Goal: Register for event/course

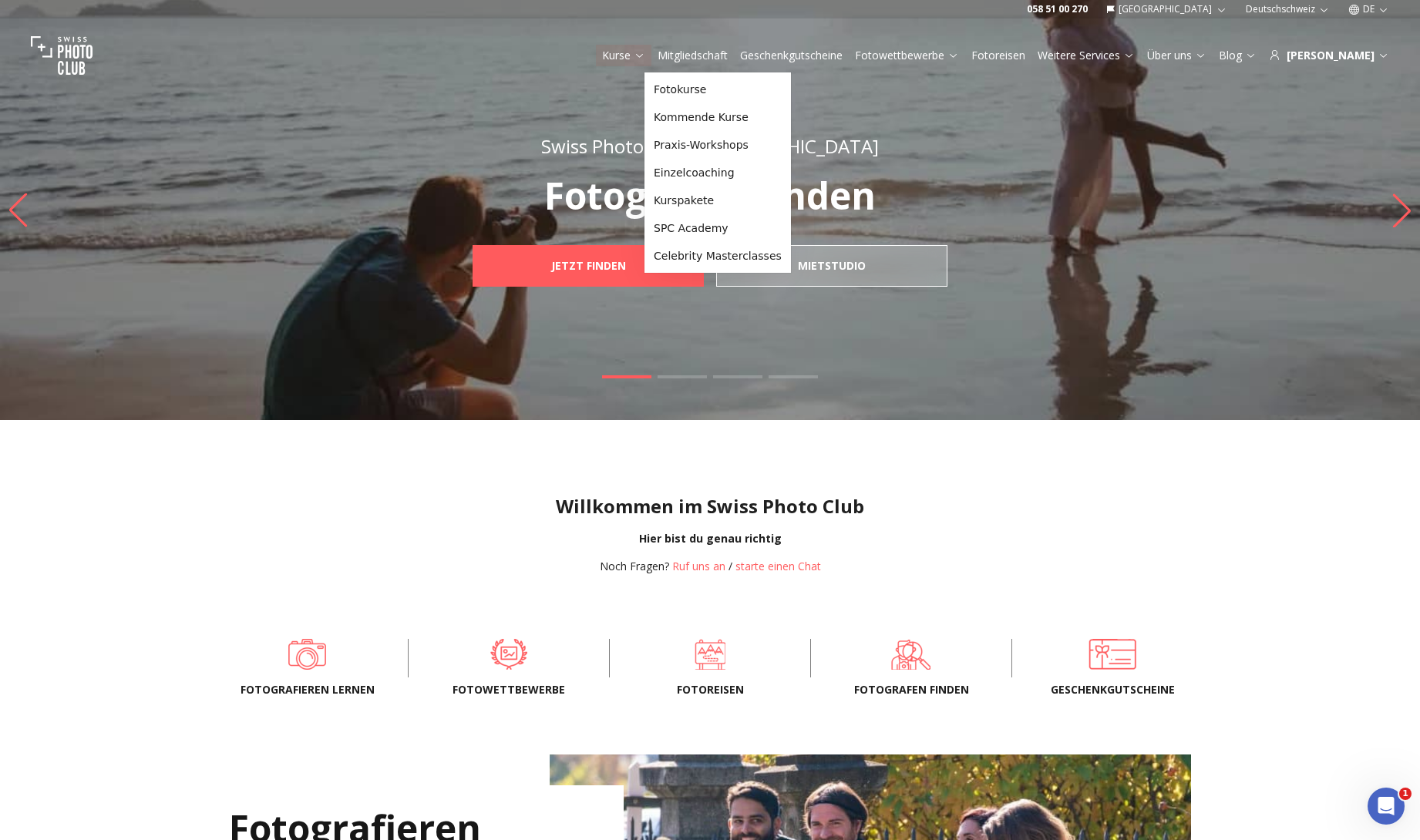
click at [645, 56] on link "Kurse" at bounding box center [624, 55] width 43 height 15
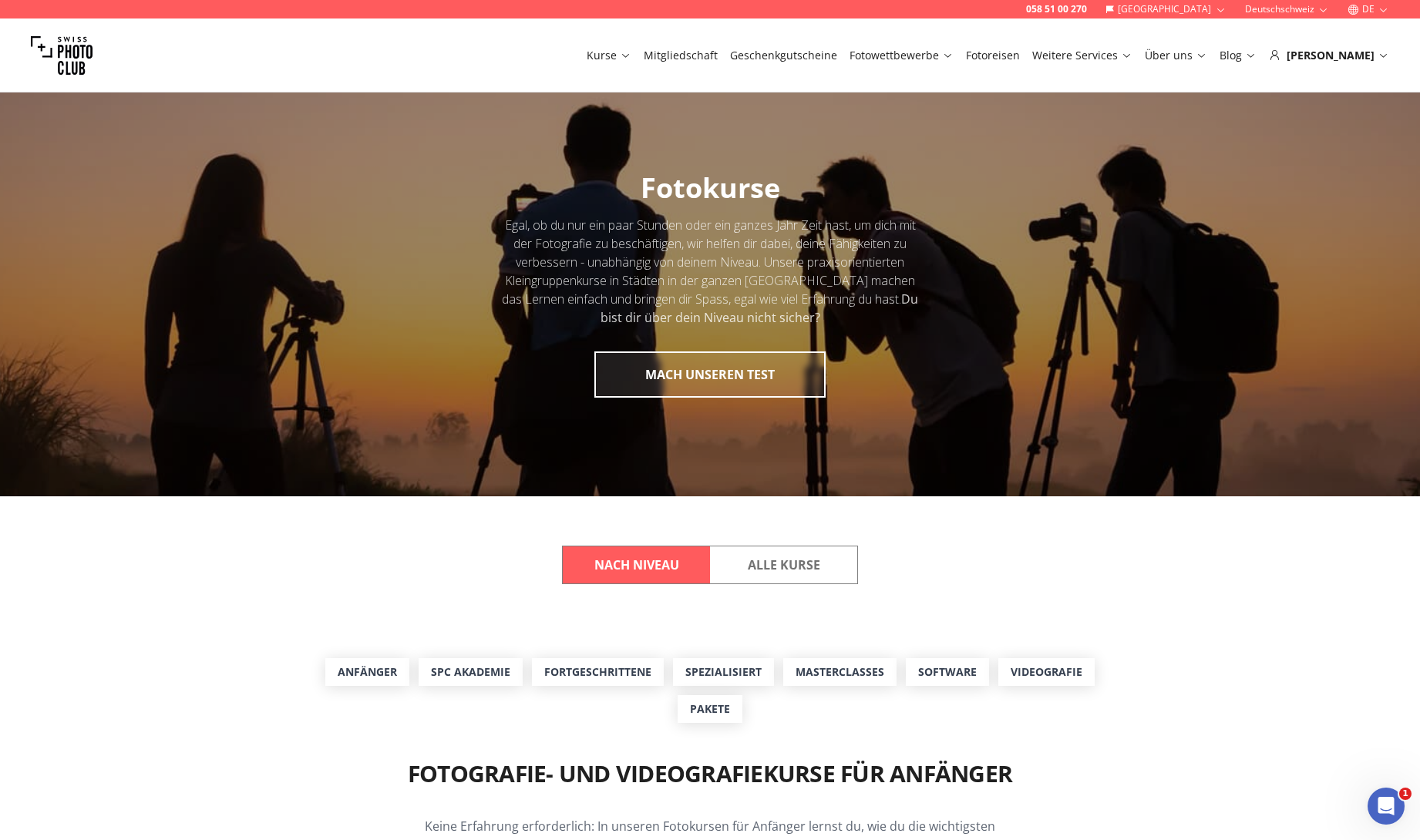
click at [632, 56] on link "Kurse" at bounding box center [609, 55] width 45 height 15
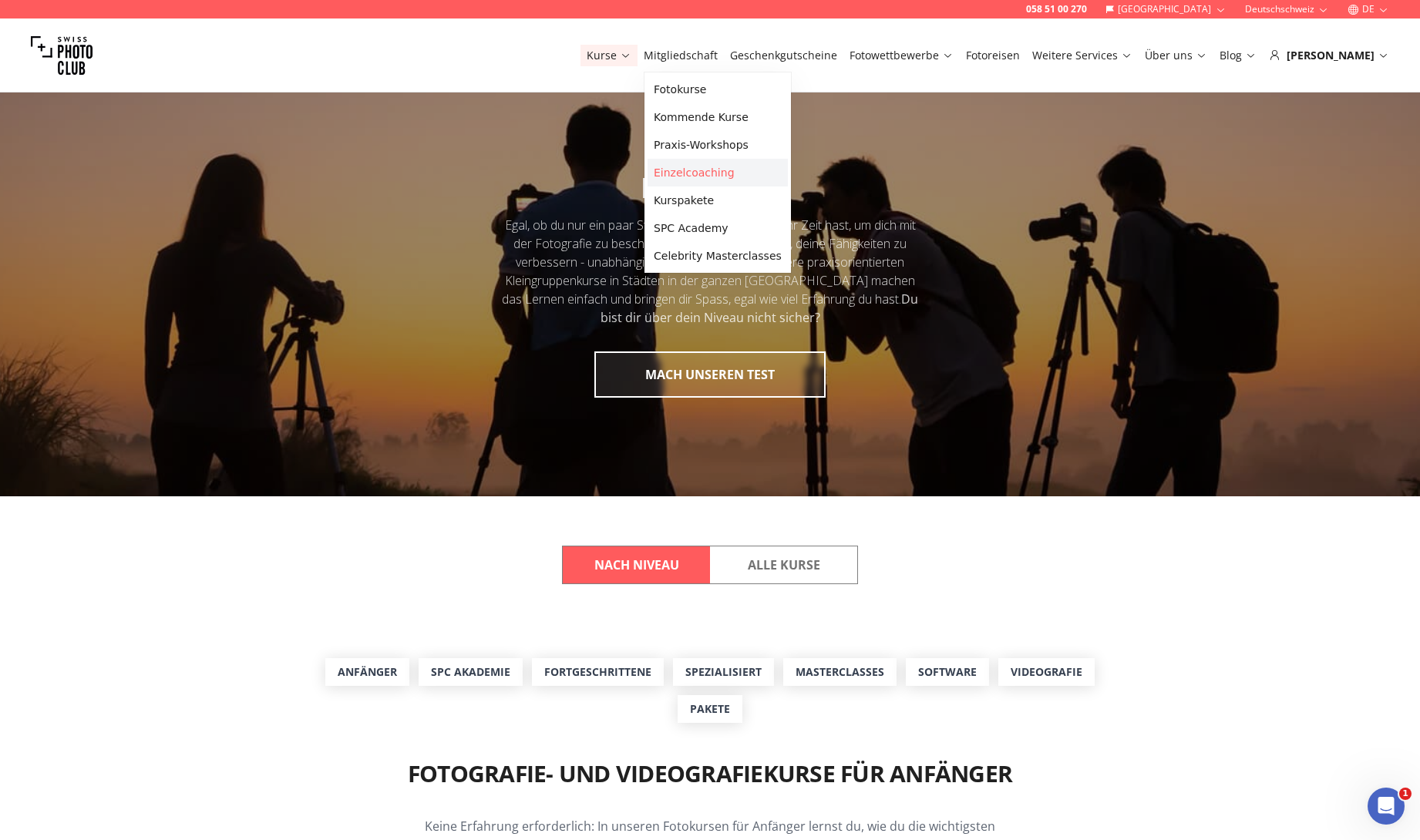
click at [735, 165] on link "Einzelcoaching" at bounding box center [718, 173] width 140 height 28
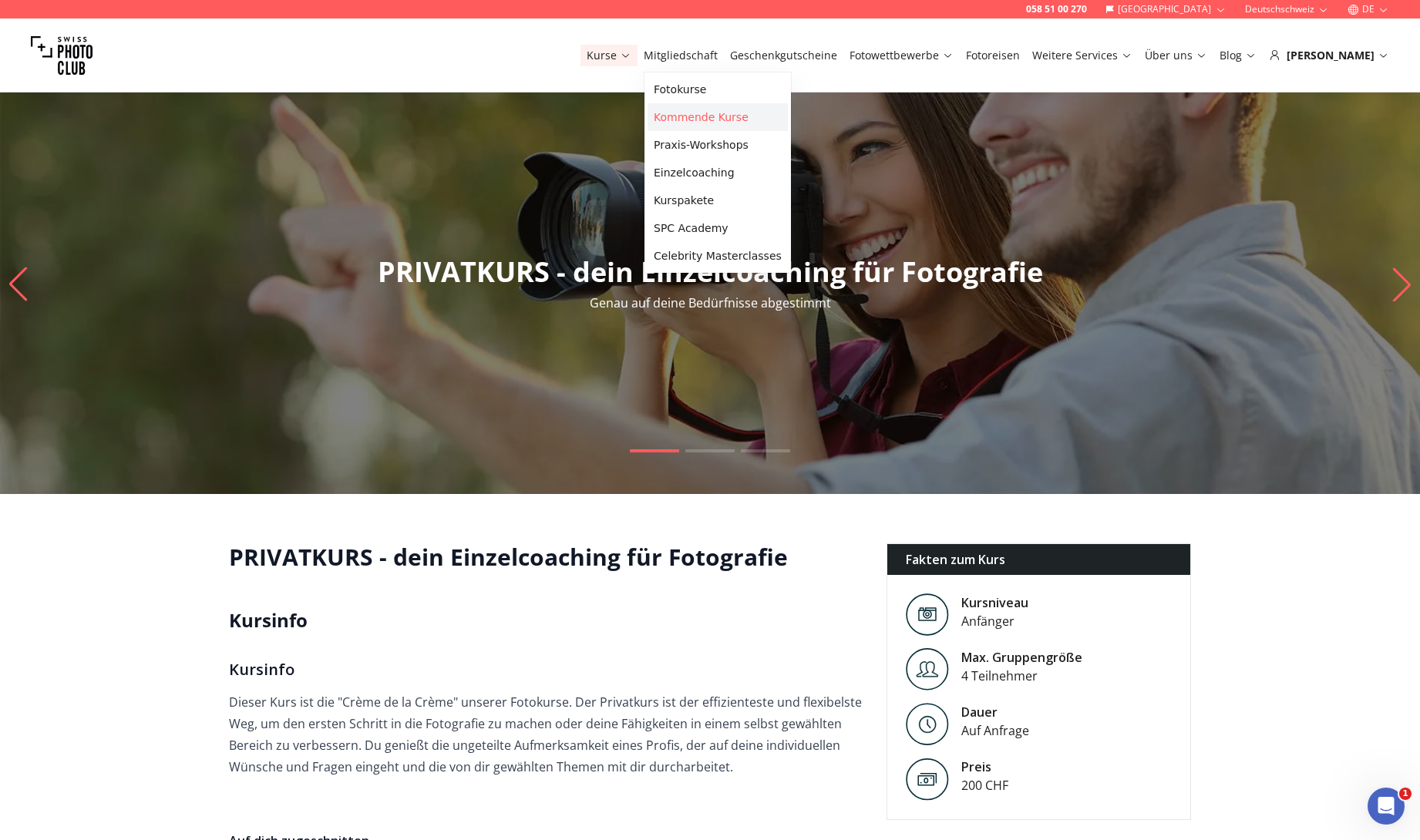
click at [701, 116] on link "Kommende Kurse" at bounding box center [718, 117] width 140 height 28
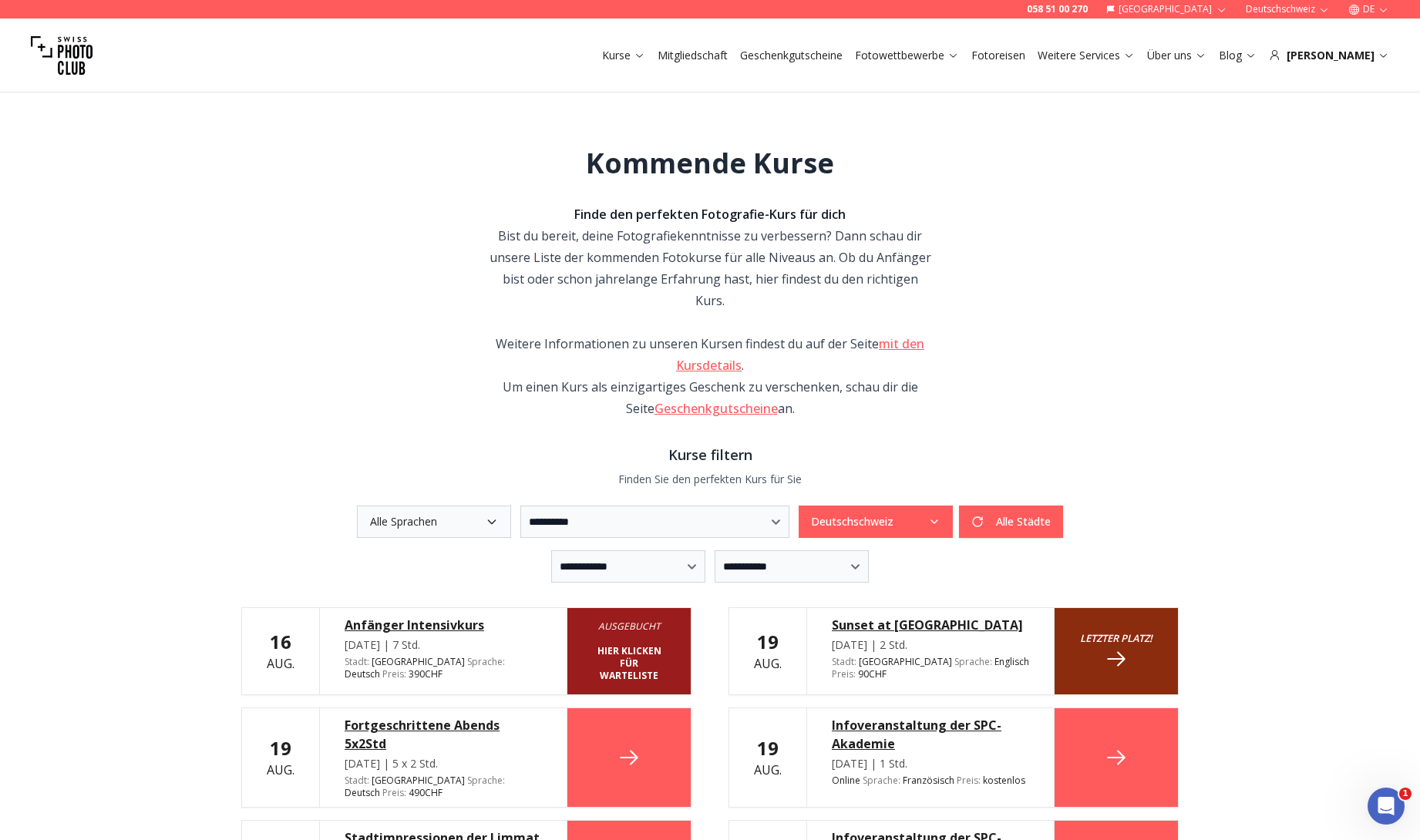
click at [953, 505] on button "Deutschschweiz" at bounding box center [876, 522] width 154 height 32
click at [1064, 505] on button "Alle Städte" at bounding box center [1011, 522] width 104 height 32
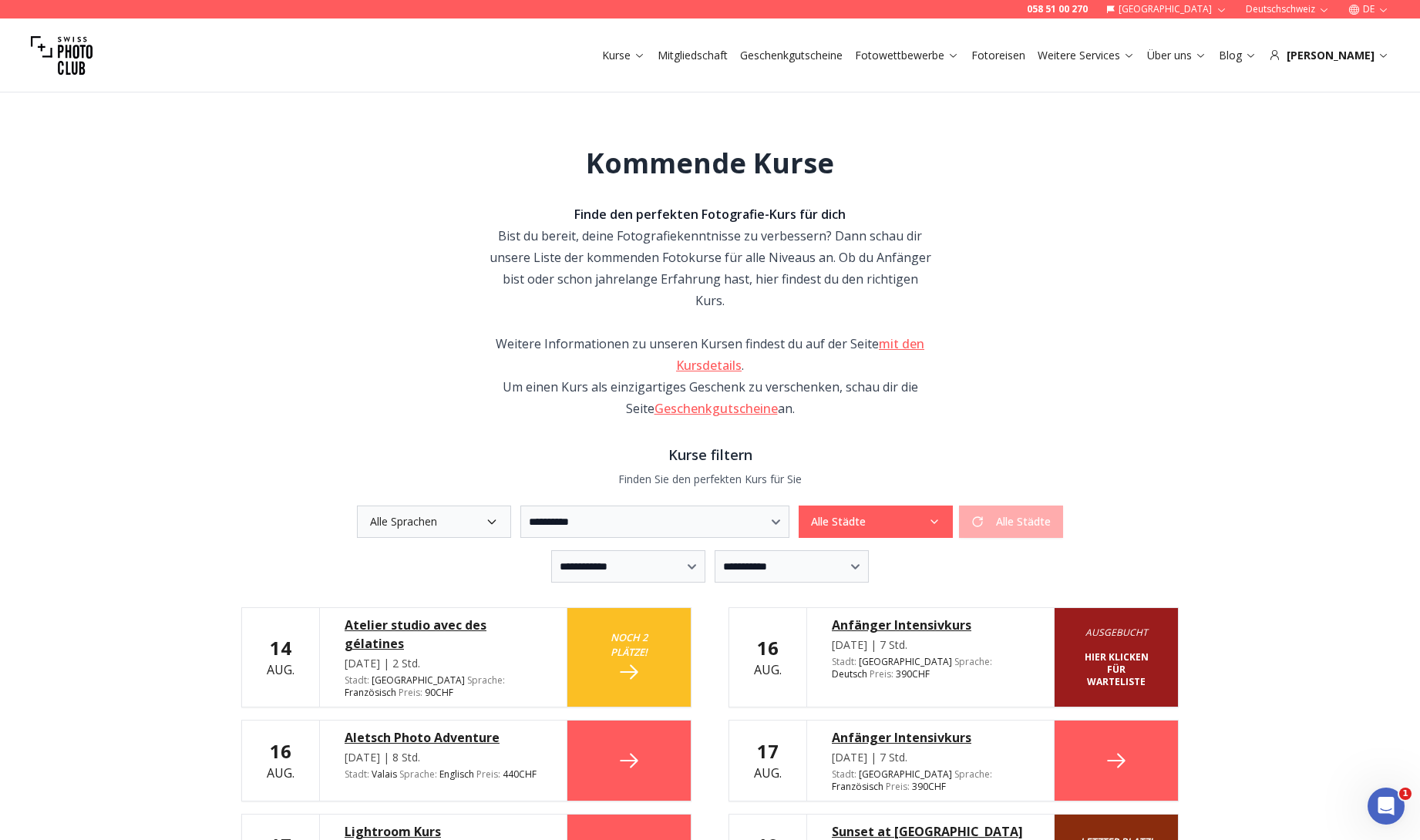
click at [386, 505] on button "Alle Sprachen" at bounding box center [434, 522] width 154 height 32
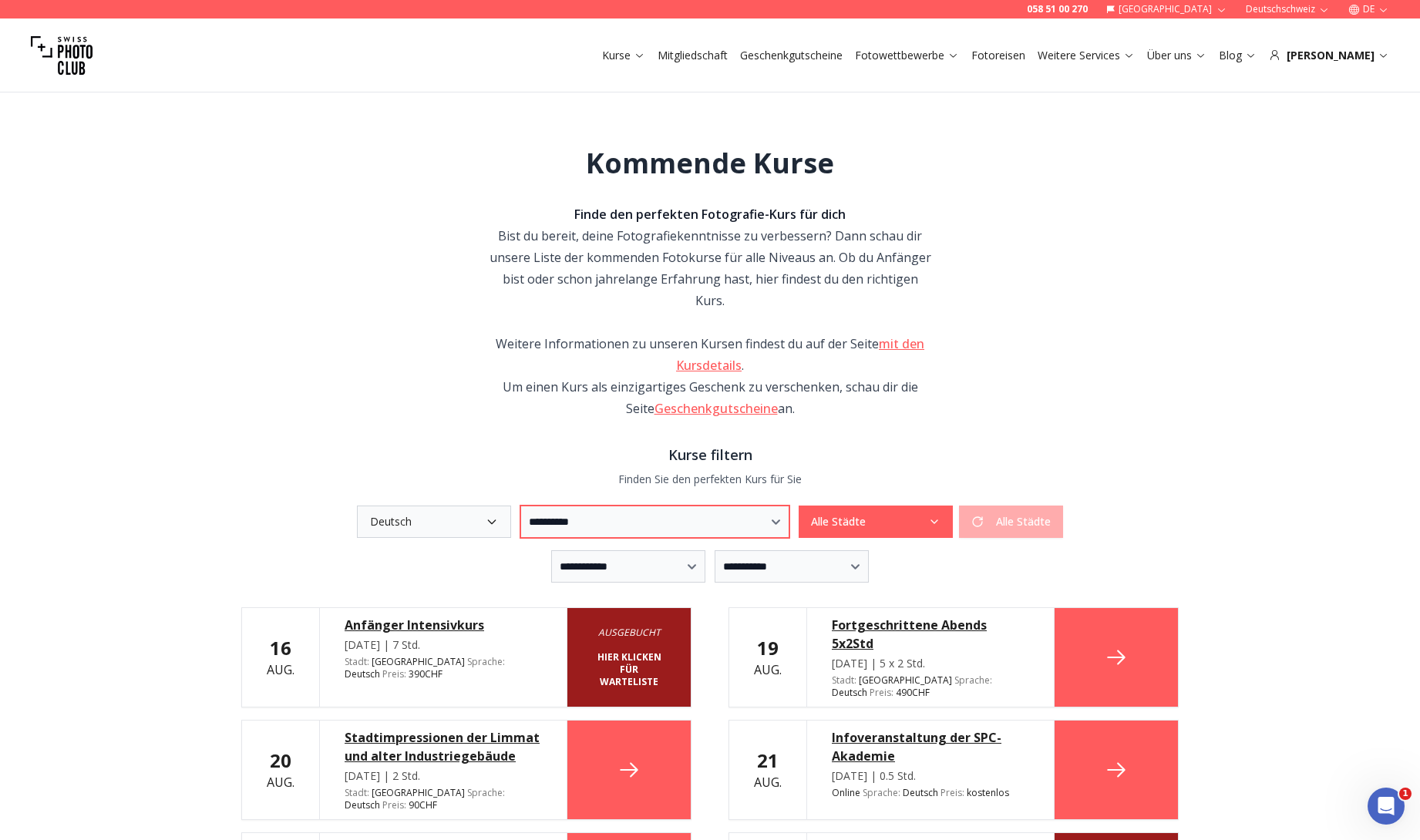
select select "***"
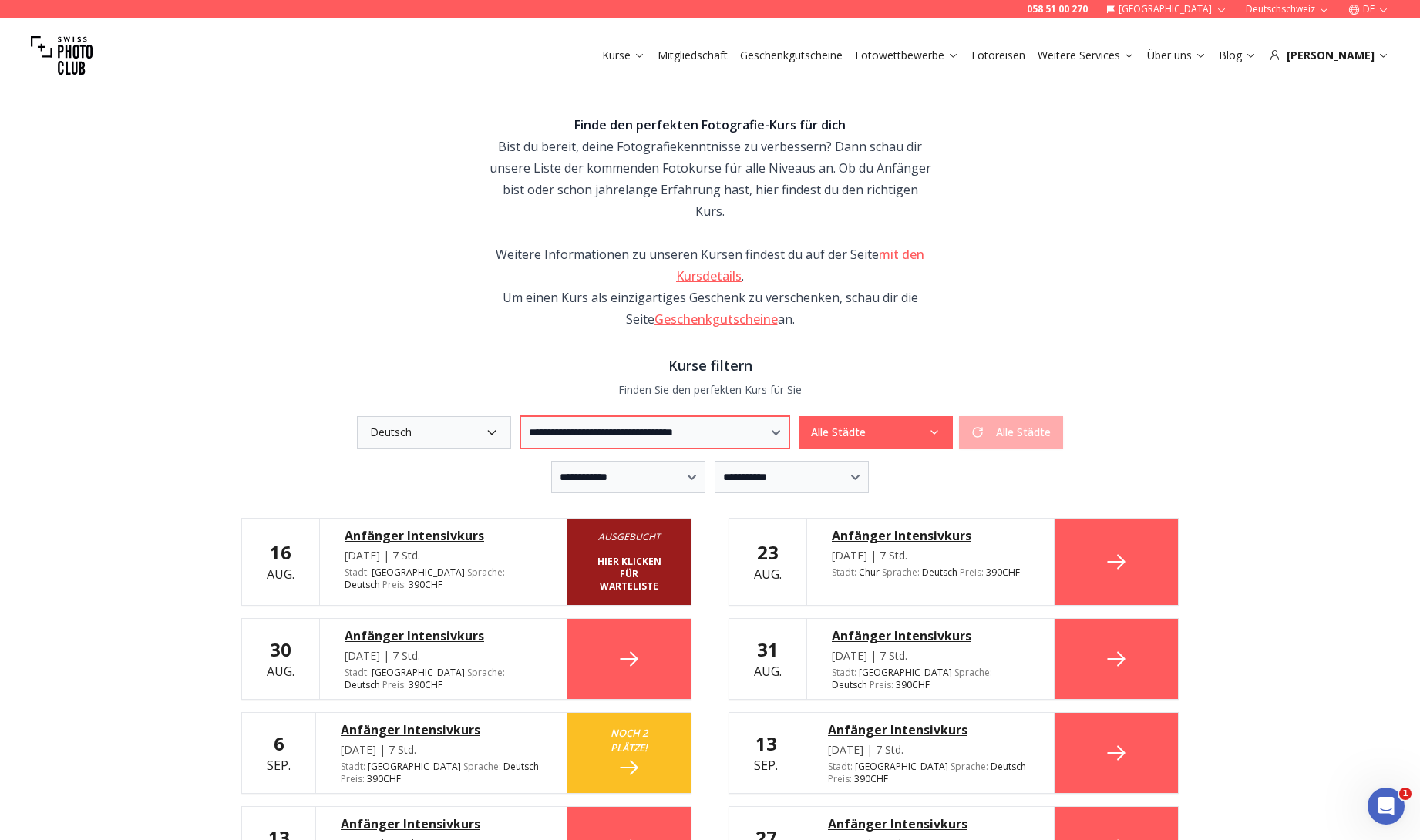
scroll to position [170, 0]
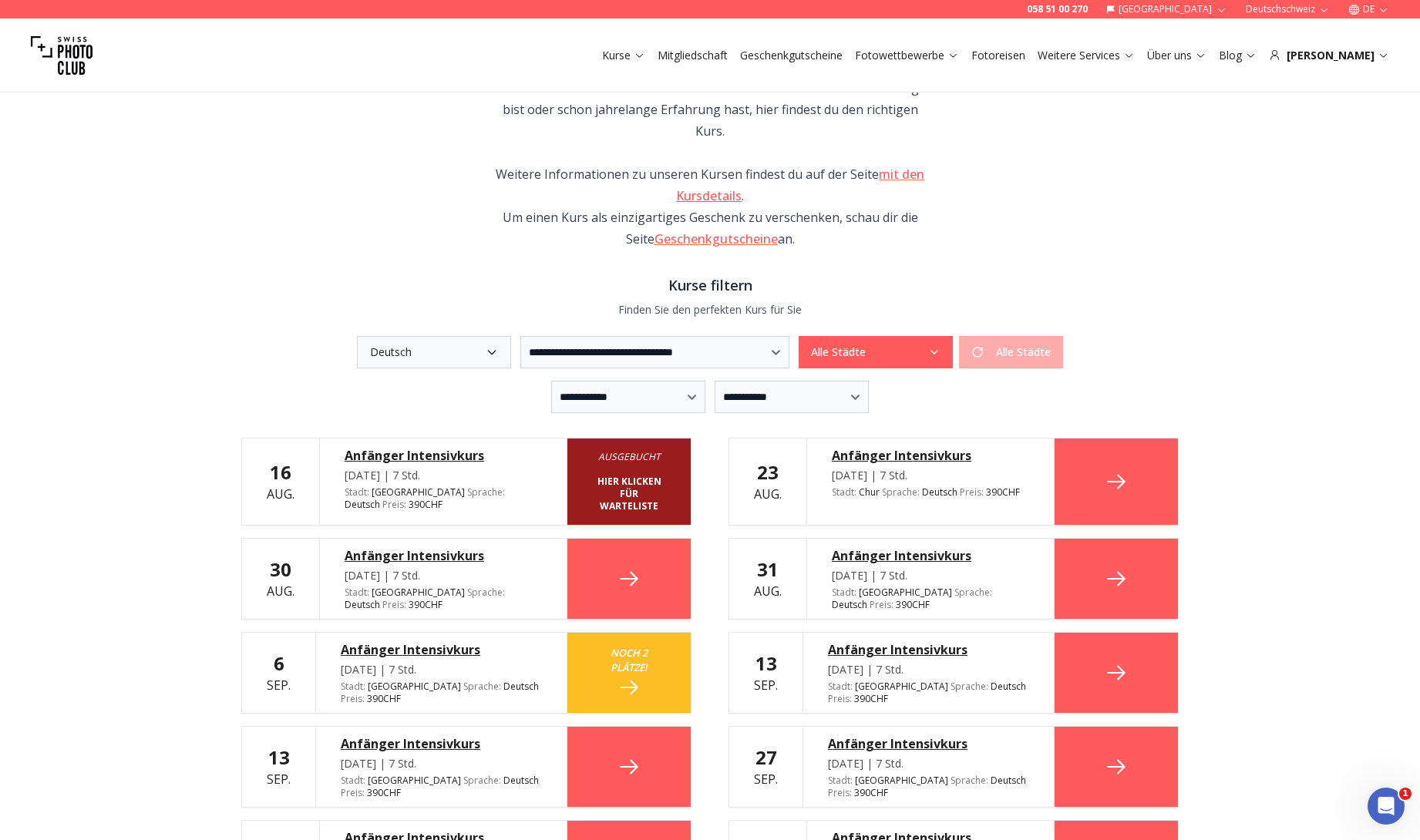
click at [930, 336] on button "Alle Städte" at bounding box center [876, 353] width 154 height 32
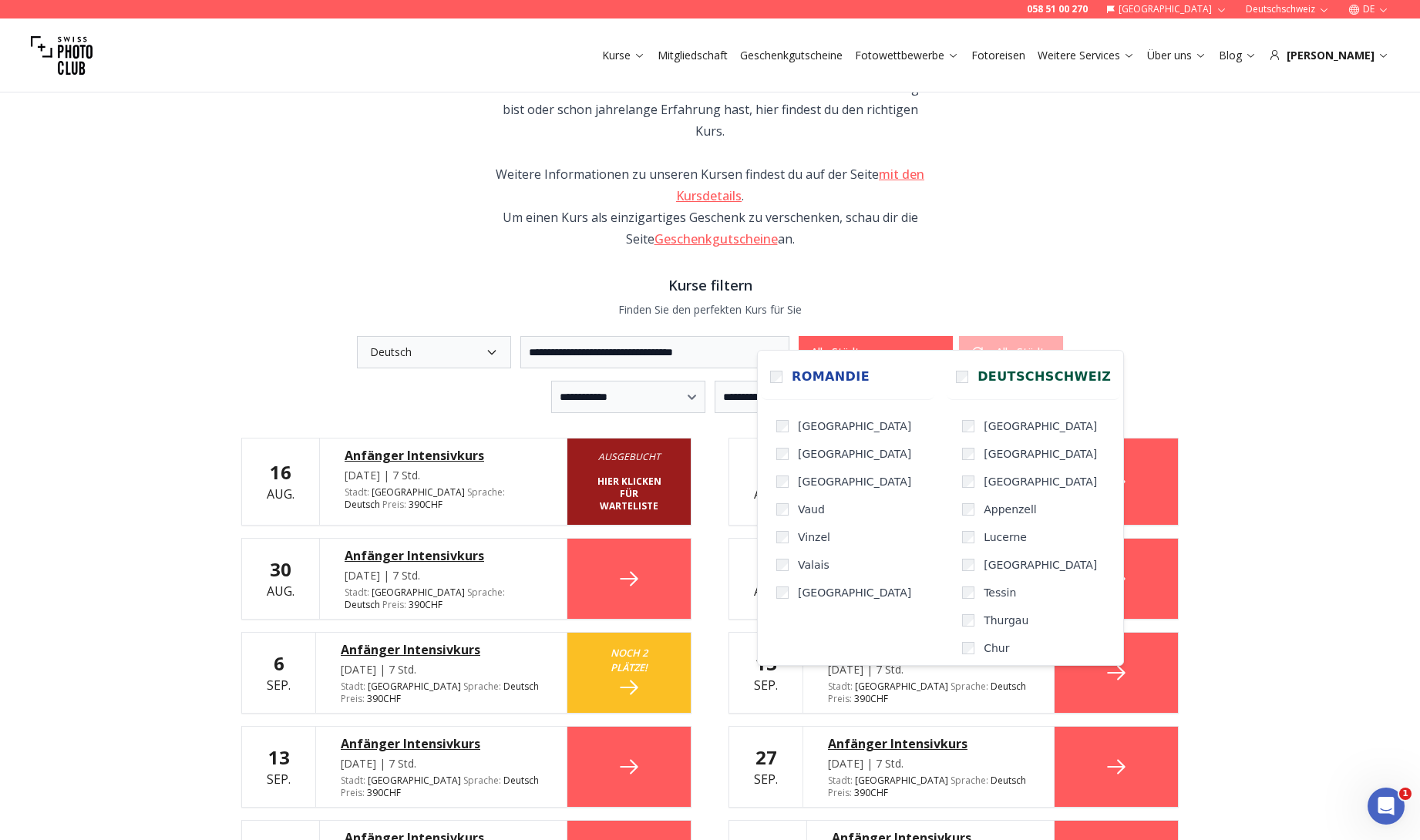
click at [938, 351] on icon "button" at bounding box center [934, 352] width 6 height 3
drag, startPoint x: 957, startPoint y: 558, endPoint x: 960, endPoint y: 544, distance: 14.3
click at [957, 558] on label "[GEOGRAPHIC_DATA]" at bounding box center [1038, 565] width 165 height 28
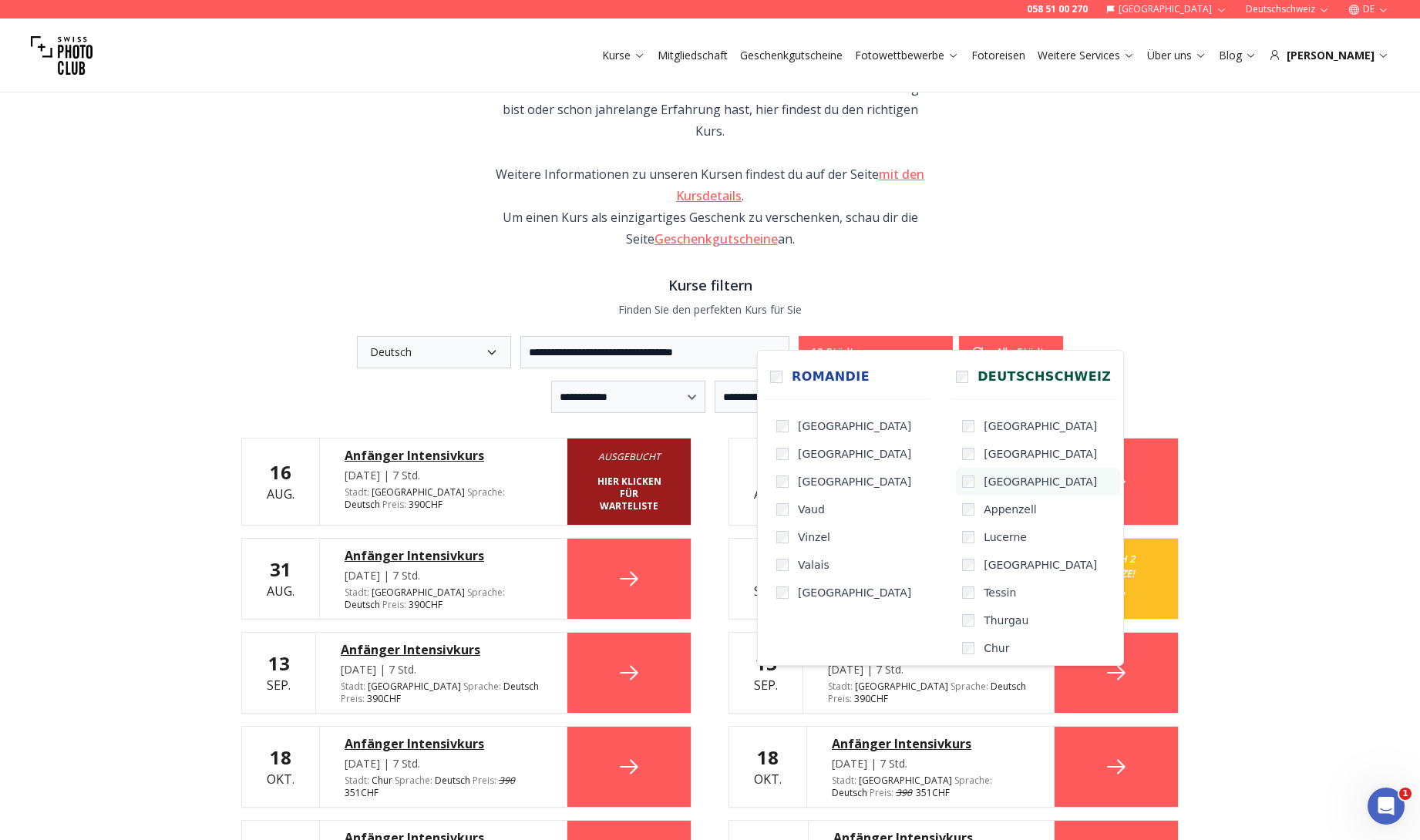
drag, startPoint x: 956, startPoint y: 499, endPoint x: 958, endPoint y: 489, distance: 10.2
click at [957, 499] on label "Appenzell" at bounding box center [1038, 509] width 165 height 28
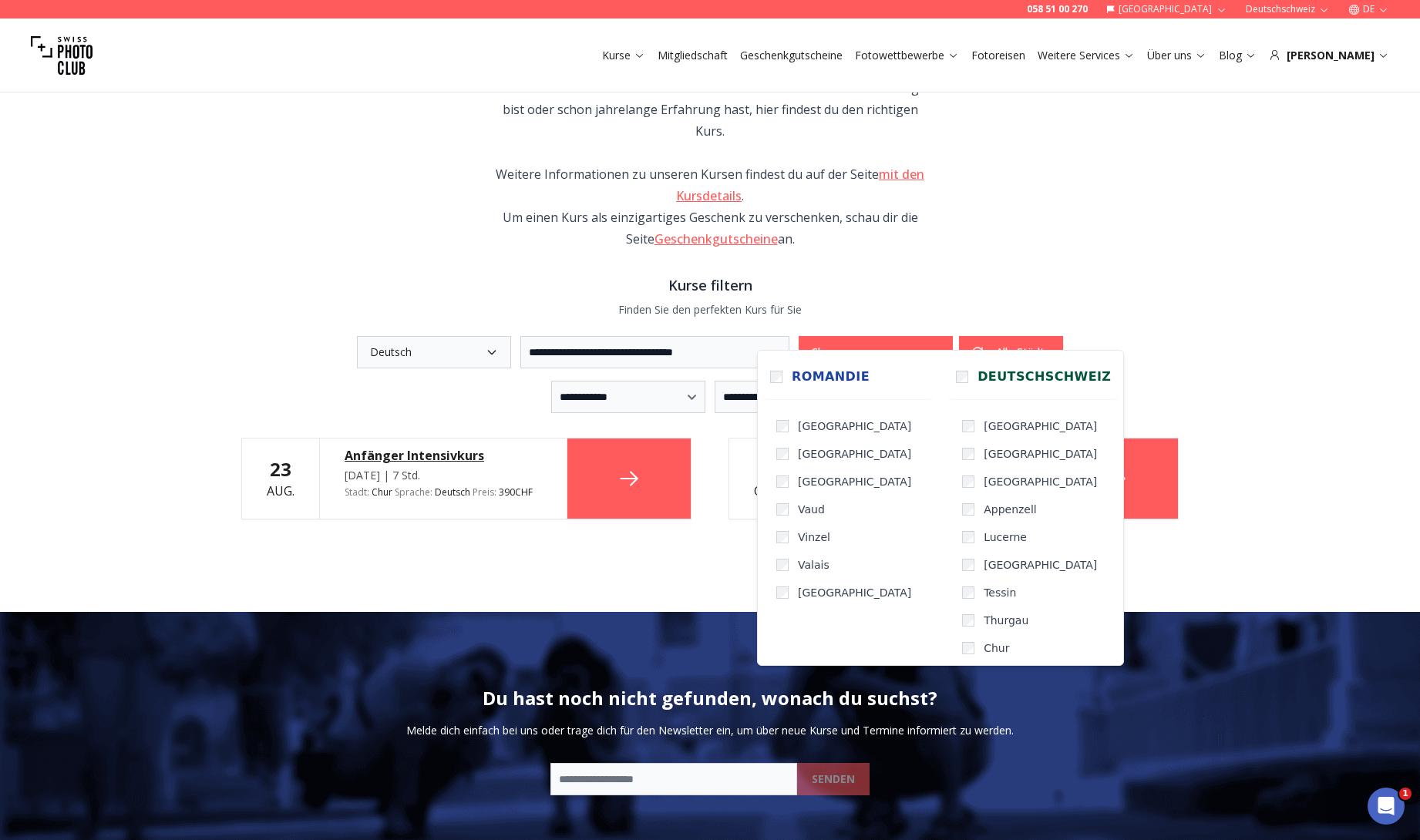
click at [706, 530] on div "**********" at bounding box center [710, 258] width 987 height 708
